Goal: Download file/media

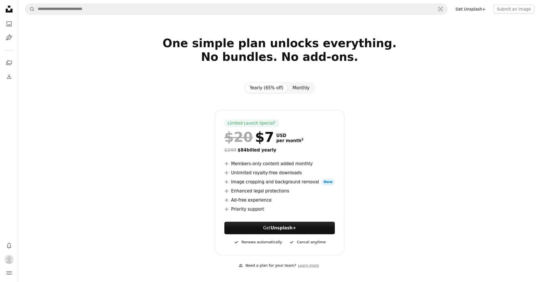
click at [306, 87] on button "Monthly" at bounding box center [301, 88] width 26 height 10
click at [268, 87] on button "Yearly (65% off)" at bounding box center [266, 88] width 43 height 10
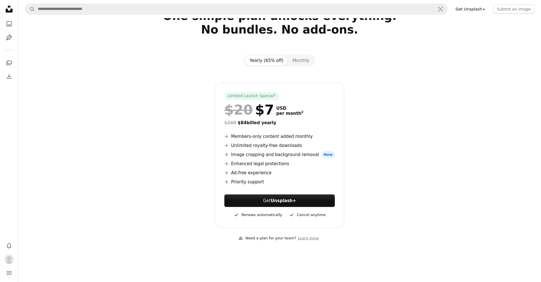
scroll to position [26, 0]
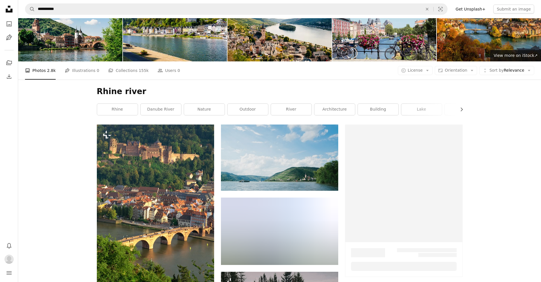
scroll to position [691, 0]
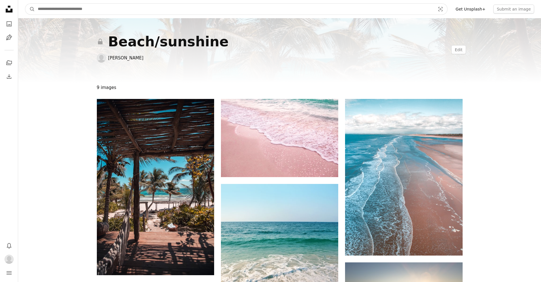
click at [76, 9] on input "Find visuals sitewide" at bounding box center [234, 9] width 398 height 11
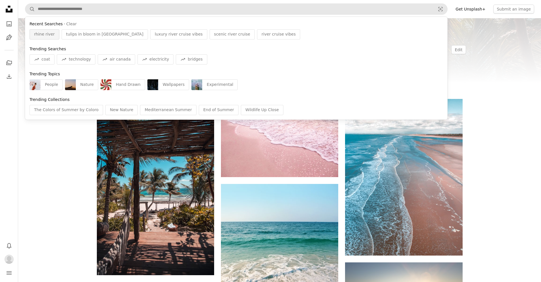
click at [47, 32] on span "rhine river" at bounding box center [44, 35] width 21 height 6
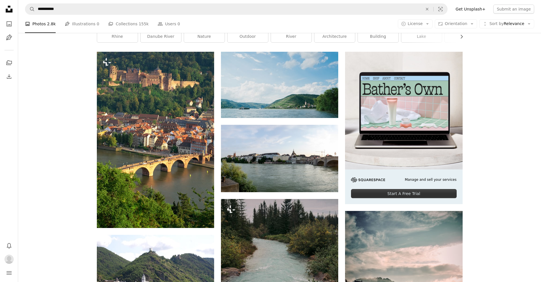
scroll to position [107, 0]
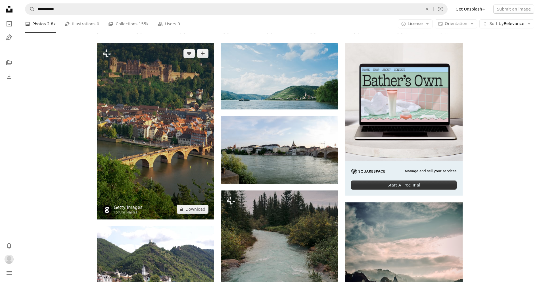
click at [125, 207] on link "Getty Images" at bounding box center [128, 207] width 29 height 6
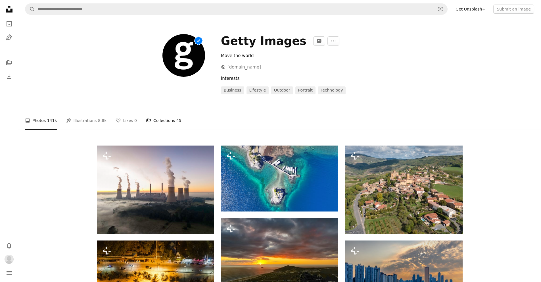
click at [166, 119] on link "A stack of folders Collections 45" at bounding box center [163, 120] width 35 height 18
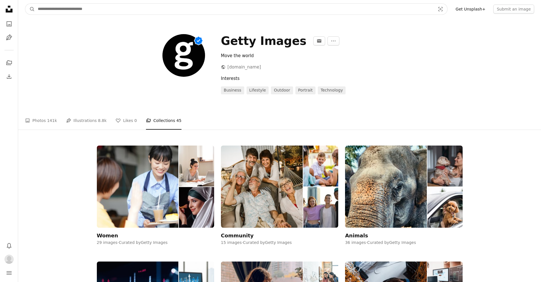
click at [112, 9] on input "Find visuals sitewide" at bounding box center [234, 9] width 398 height 11
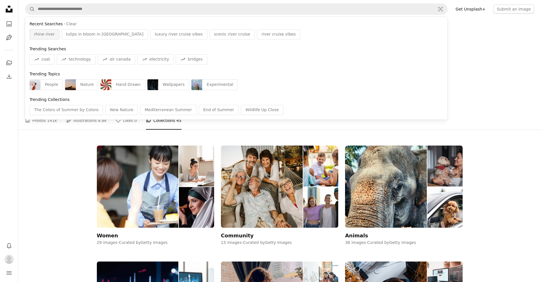
click at [45, 35] on span "rhine river" at bounding box center [44, 35] width 21 height 6
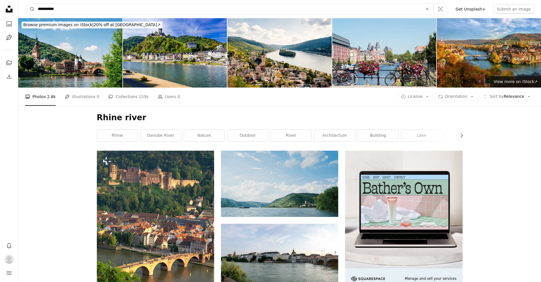
click at [68, 10] on input "**********" at bounding box center [228, 9] width 386 height 11
type input "**********"
click button "A magnifying glass" at bounding box center [30, 9] width 10 height 11
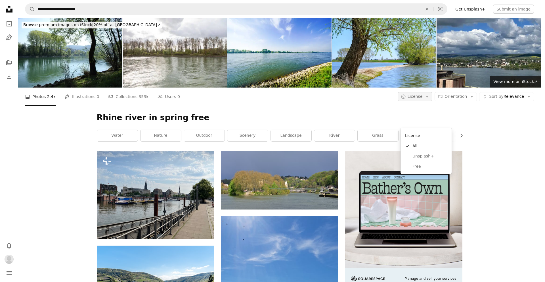
scroll to position [97, 0]
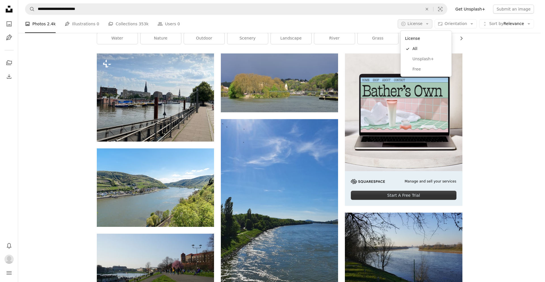
click at [429, 24] on icon "Arrow down" at bounding box center [427, 23] width 5 height 5
click at [426, 70] on span "Free" at bounding box center [429, 69] width 35 height 6
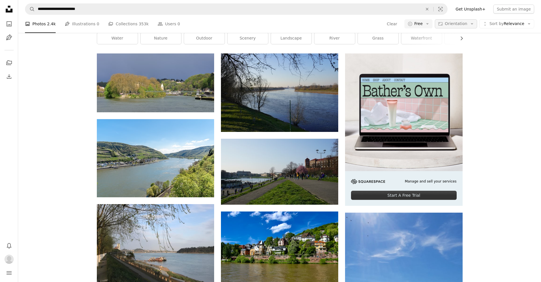
click at [472, 26] on icon "Arrow down" at bounding box center [471, 23] width 5 height 5
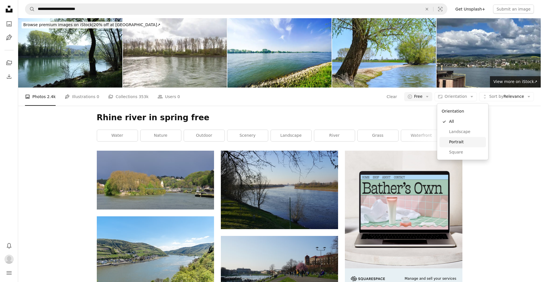
click at [465, 142] on span "Portrait" at bounding box center [466, 142] width 35 height 6
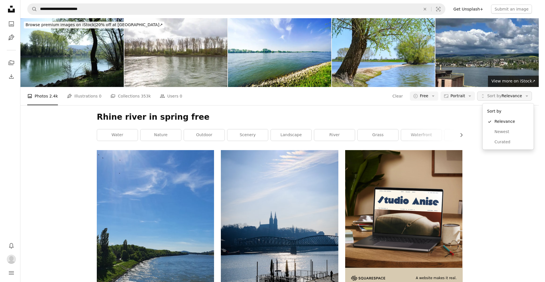
scroll to position [24, 0]
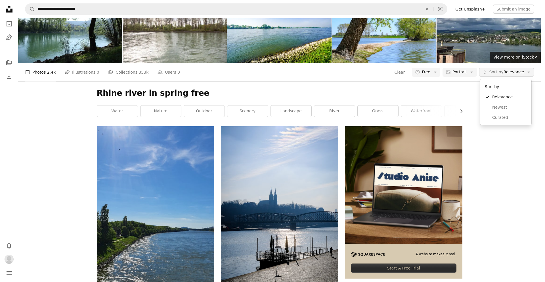
click at [513, 73] on span "Sort by Relevance" at bounding box center [506, 72] width 35 height 6
click at [459, 92] on body "**********" at bounding box center [270, 141] width 541 height 282
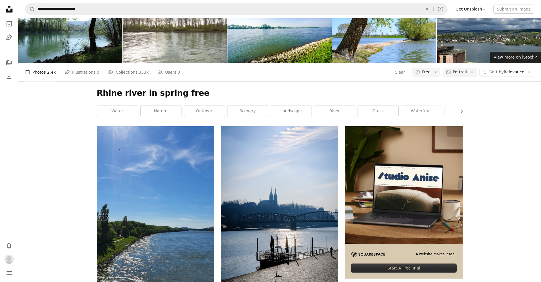
scroll to position [659, 0]
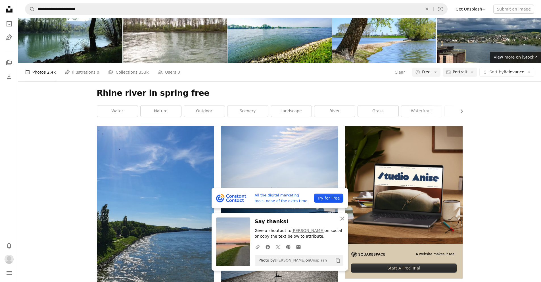
scroll to position [1014, 0]
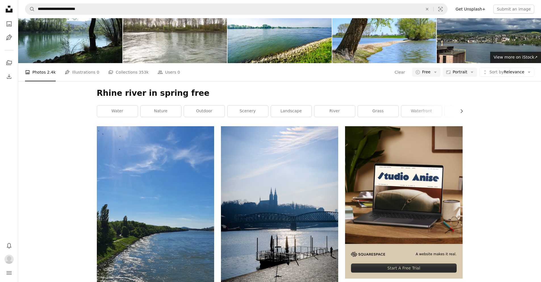
scroll to position [936, 0]
